Goal: Information Seeking & Learning: Understand process/instructions

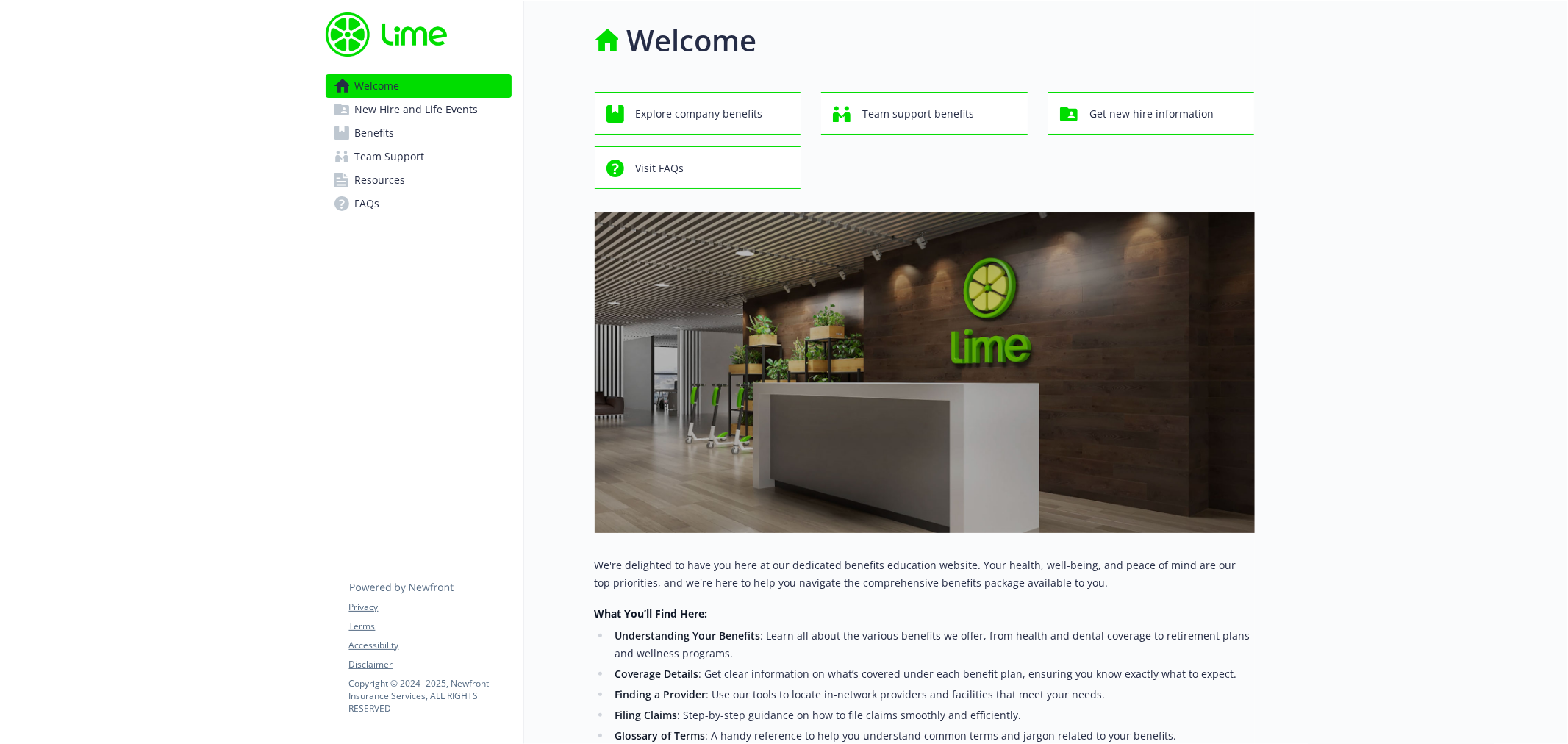
click at [360, 136] on span "Benefits" at bounding box center [375, 133] width 40 height 24
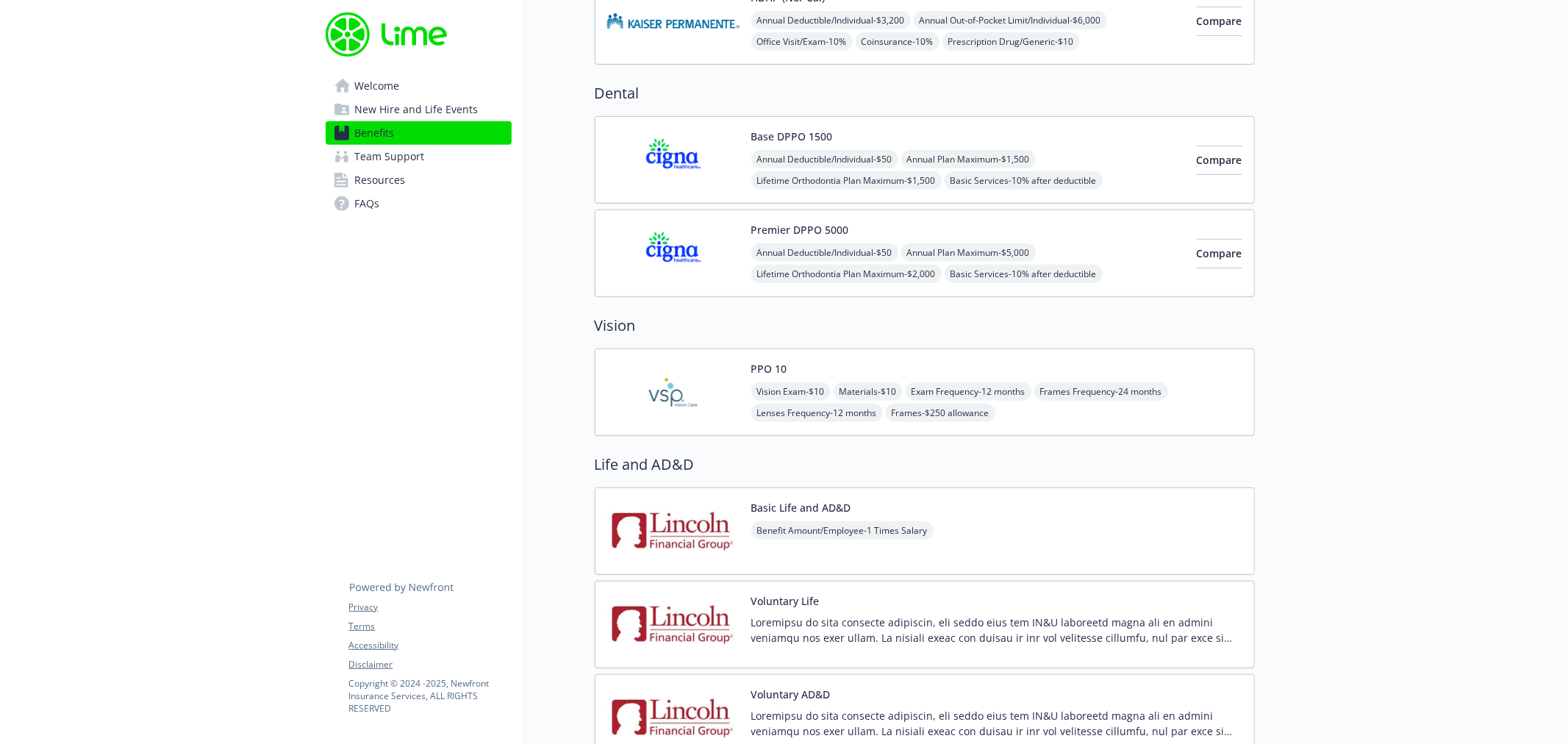
click at [662, 530] on img at bounding box center [673, 531] width 132 height 62
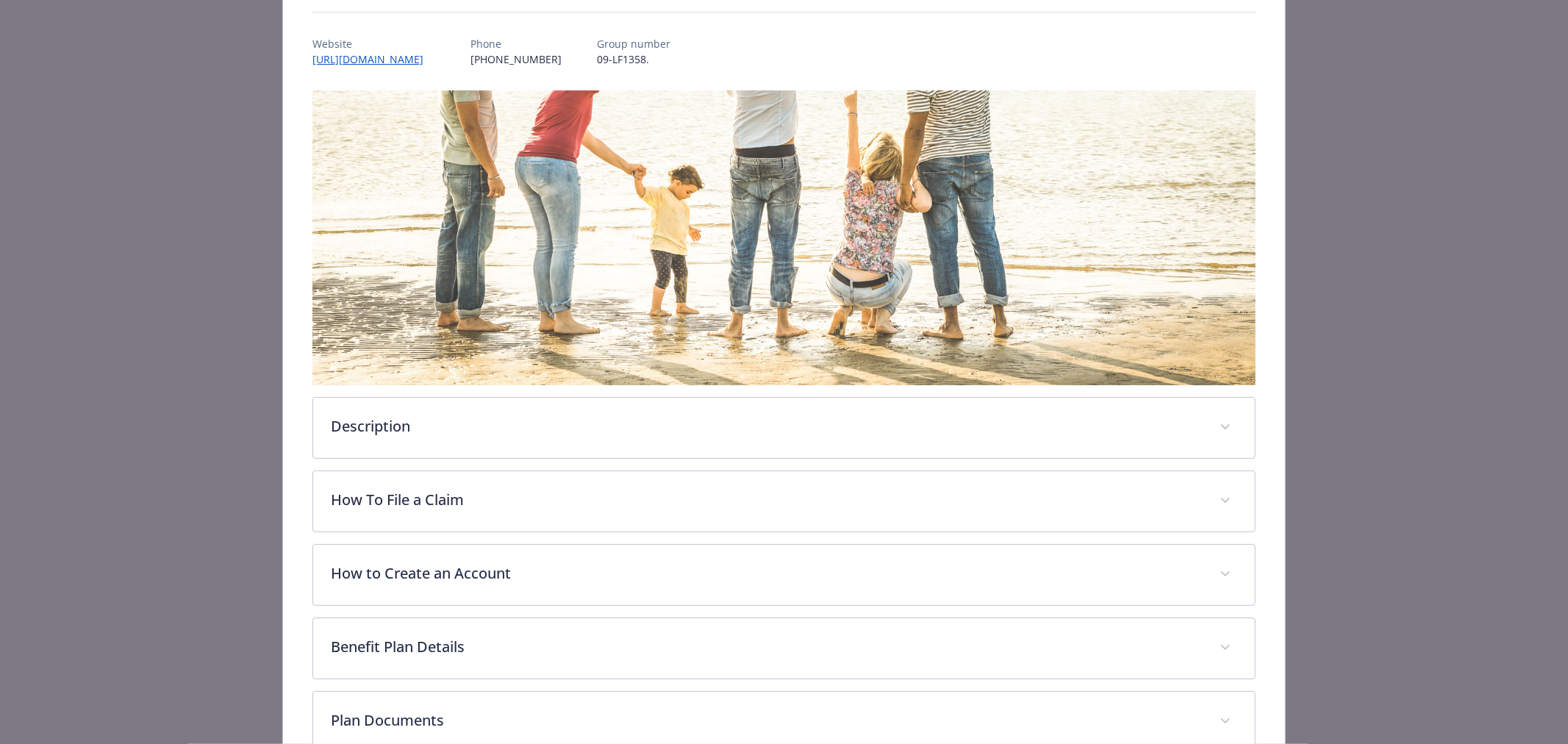
scroll to position [321, 0]
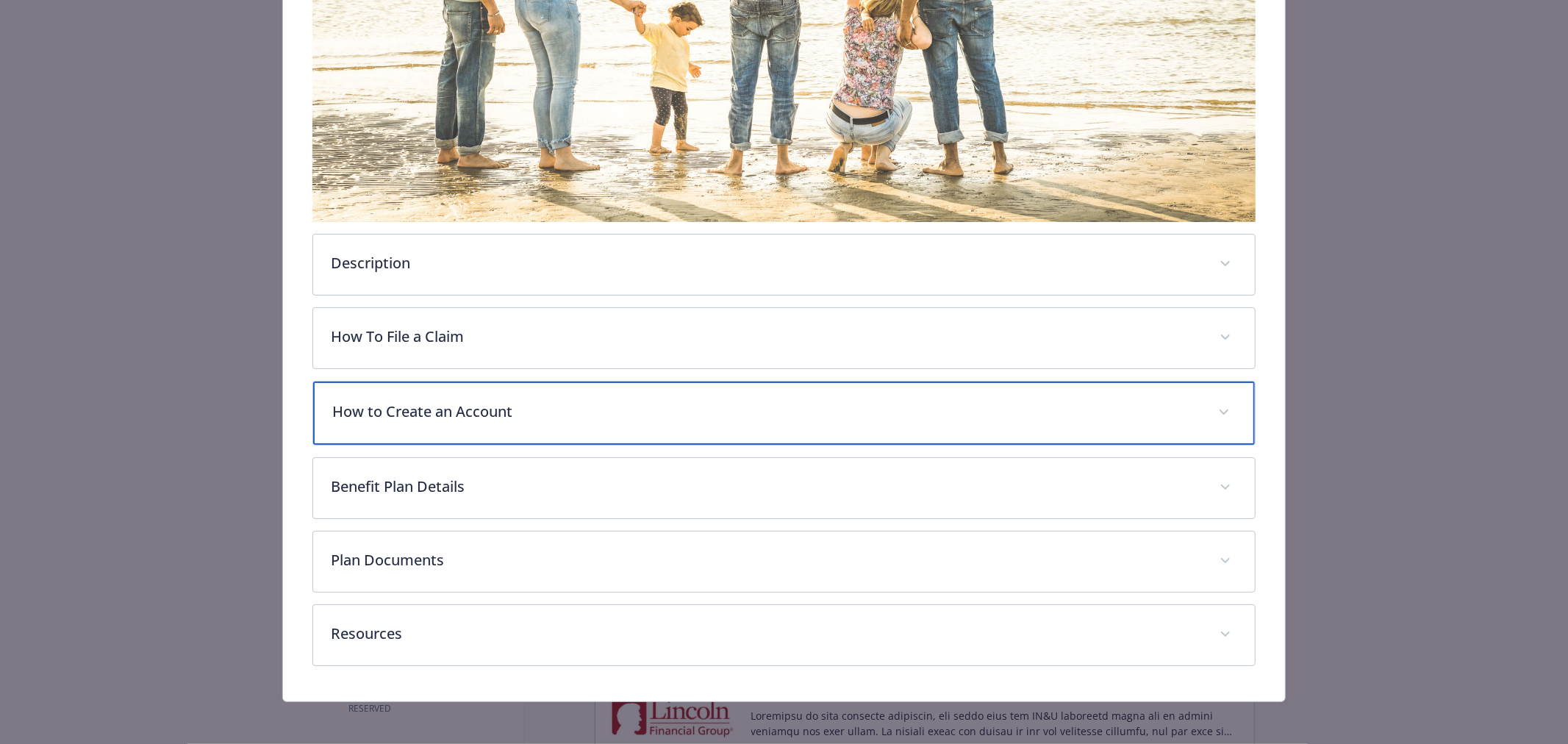
click at [416, 415] on p "How to Create an Account" at bounding box center [766, 411] width 868 height 22
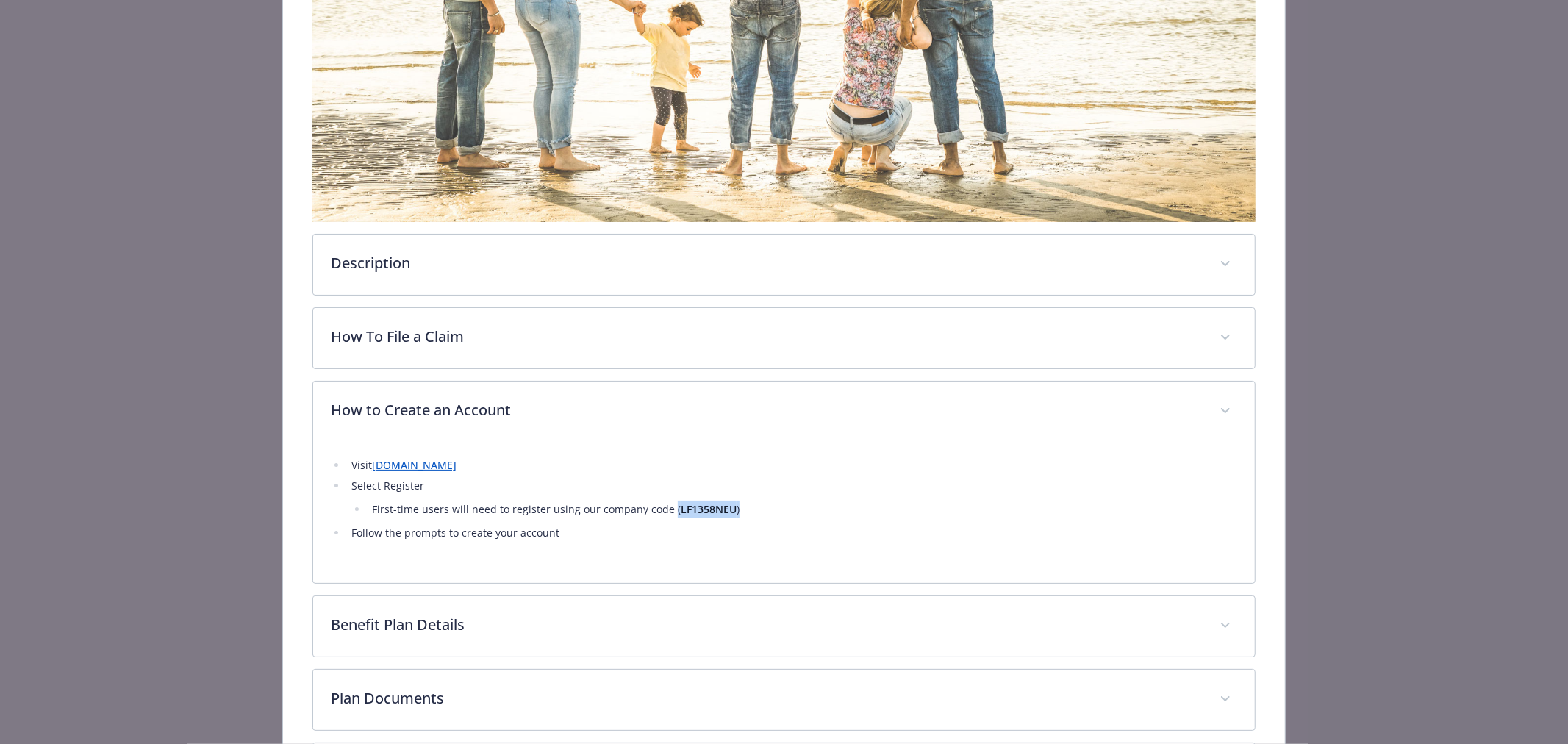
drag, startPoint x: 726, startPoint y: 511, endPoint x: 664, endPoint y: 508, distance: 62.1
click at [664, 508] on li "First-time users will need to register using our company code ( LF1358NEU )" at bounding box center [802, 509] width 870 height 17
copy li "( LF1358NEU )"
